Goal: Task Accomplishment & Management: Use online tool/utility

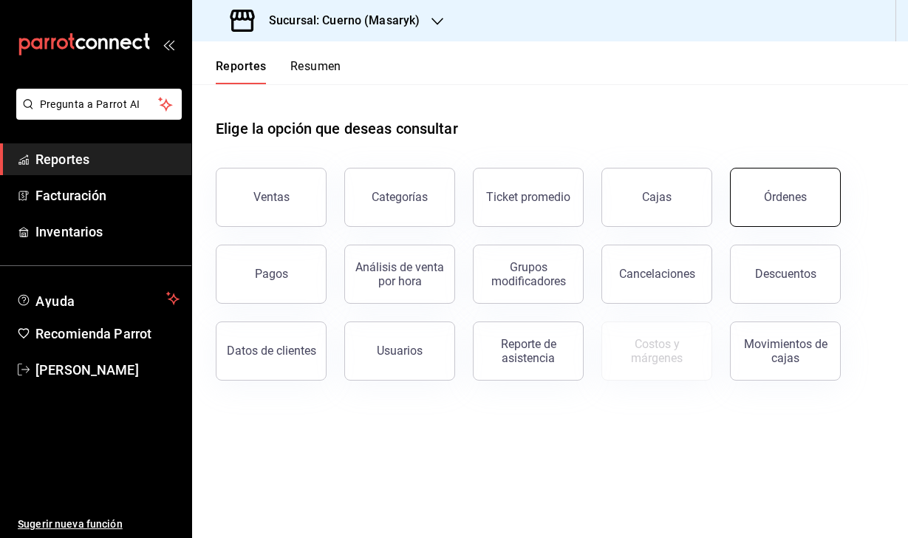
click at [766, 184] on button "Órdenes" at bounding box center [785, 197] width 111 height 59
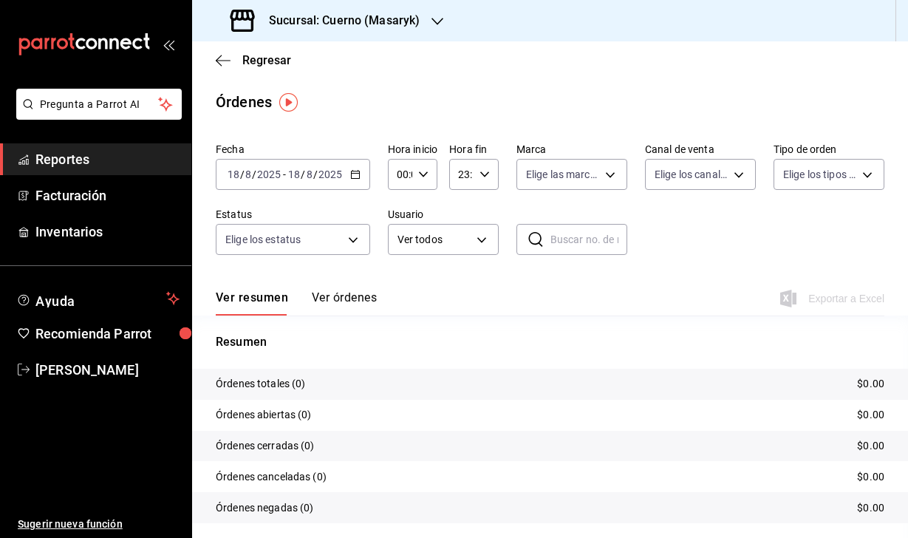
click at [298, 166] on div "[DATE] [DATE] - [DATE] [DATE]" at bounding box center [293, 174] width 154 height 31
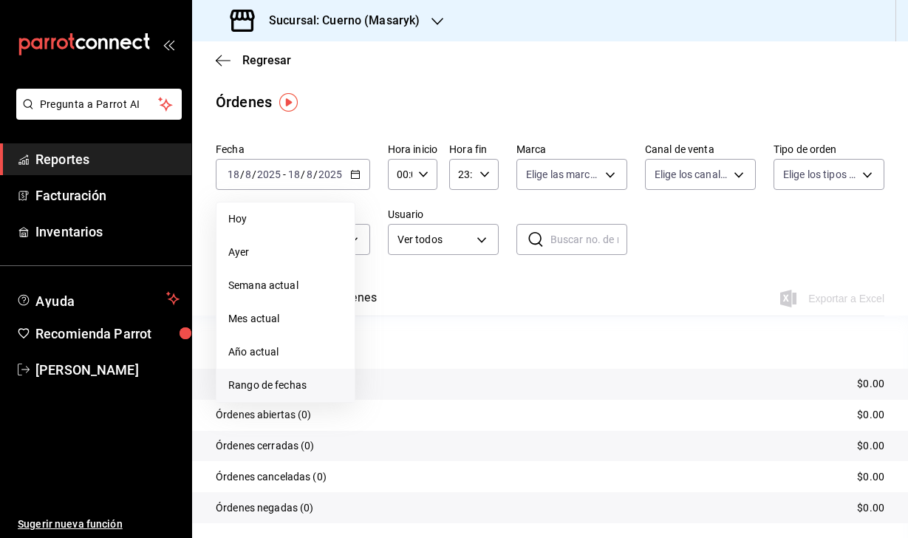
click at [291, 383] on span "Rango de fechas" at bounding box center [285, 386] width 115 height 16
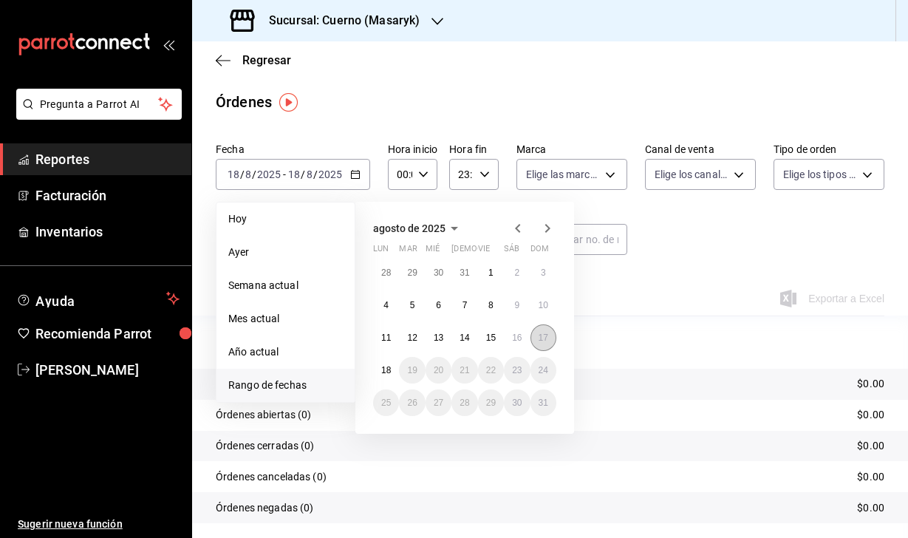
click at [542, 339] on abbr "17" at bounding box center [544, 338] width 10 height 10
click at [386, 372] on abbr "18" at bounding box center [386, 370] width 10 height 10
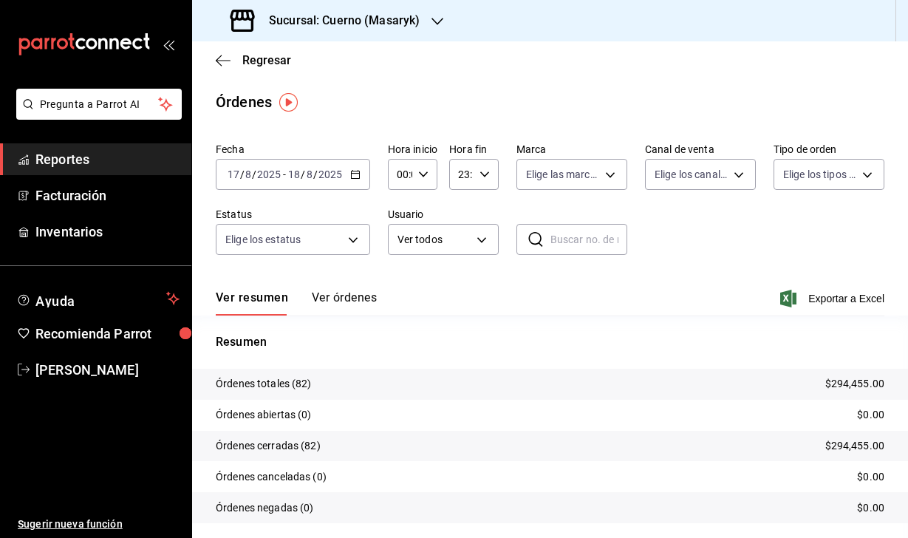
click at [416, 177] on div "00:00 Hora inicio" at bounding box center [413, 174] width 50 height 31
click at [401, 308] on span "04" at bounding box center [399, 306] width 1 height 12
type input "04:00"
click at [486, 166] on div at bounding box center [454, 269] width 908 height 538
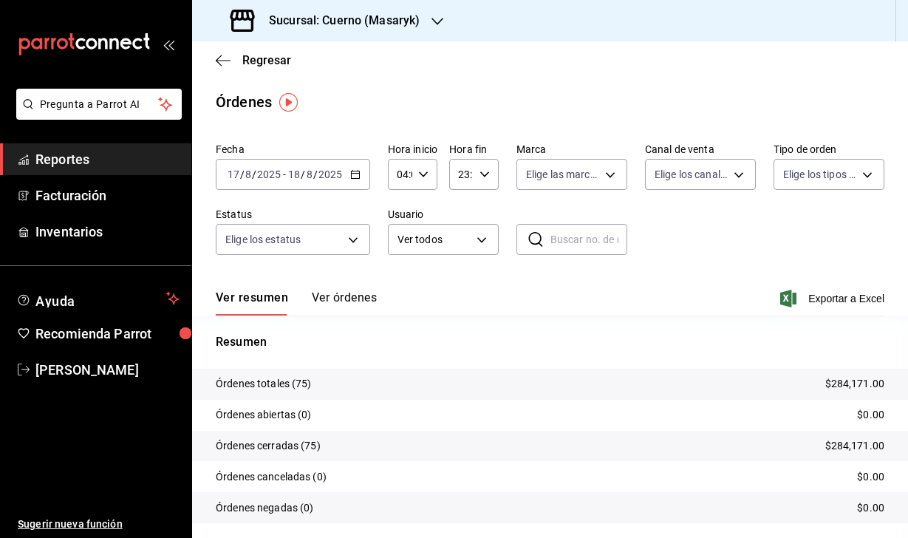
click at [486, 177] on icon "button" at bounding box center [485, 174] width 10 height 10
click at [460, 276] on button "04" at bounding box center [461, 267] width 18 height 30
click at [486, 214] on span "00" at bounding box center [486, 212] width 1 height 12
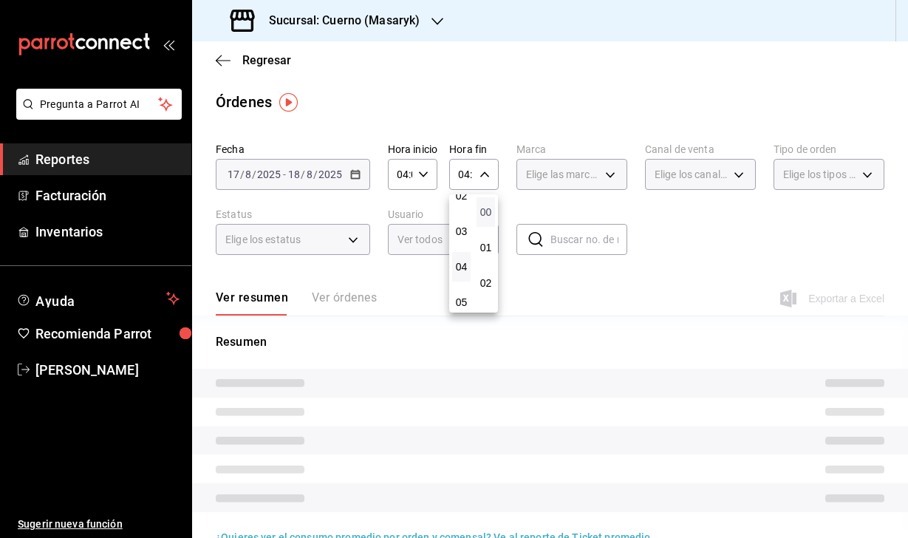
type input "04:00"
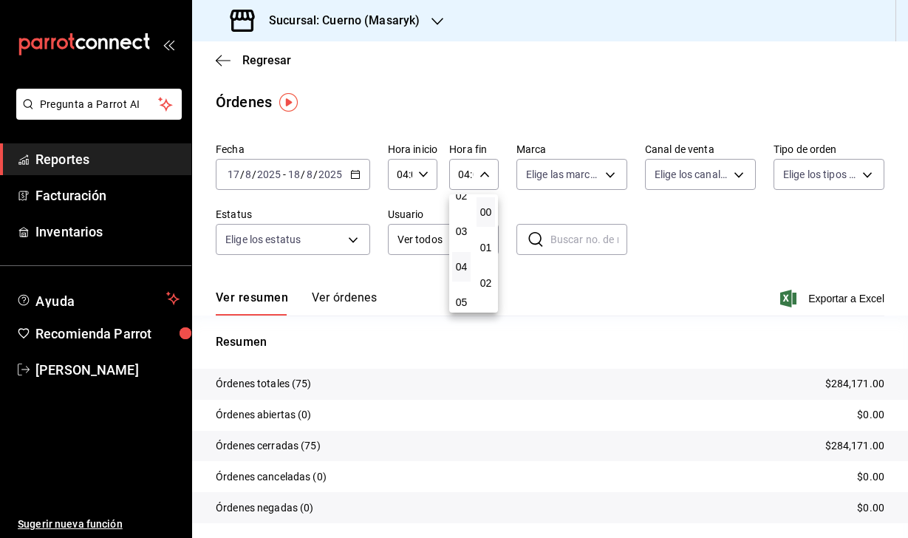
click at [504, 84] on div at bounding box center [454, 269] width 908 height 538
